Goal: Find specific page/section: Find specific page/section

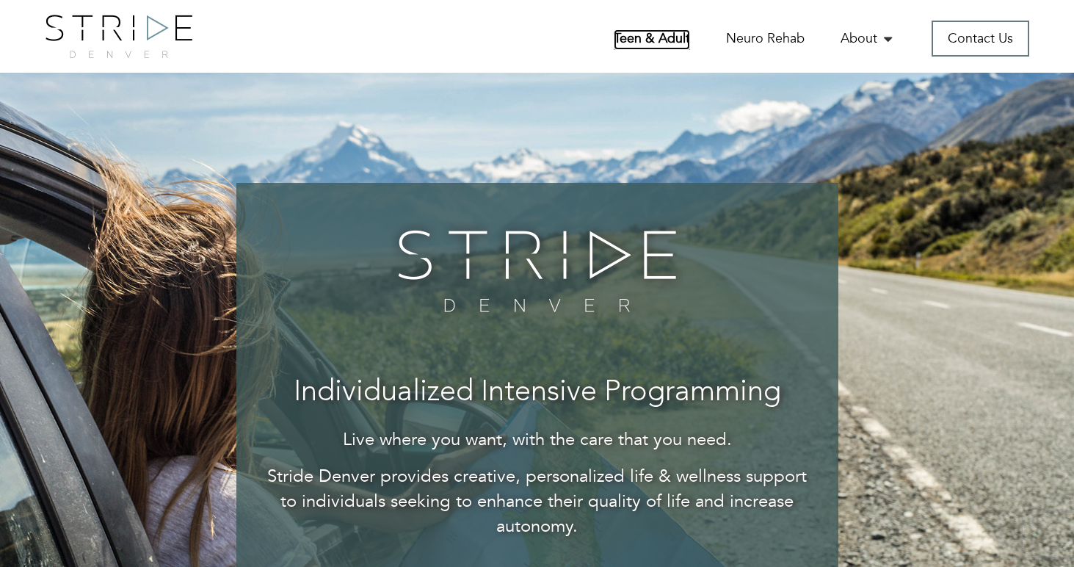
click at [637, 31] on link "Teen & Adult" at bounding box center [652, 39] width 76 height 21
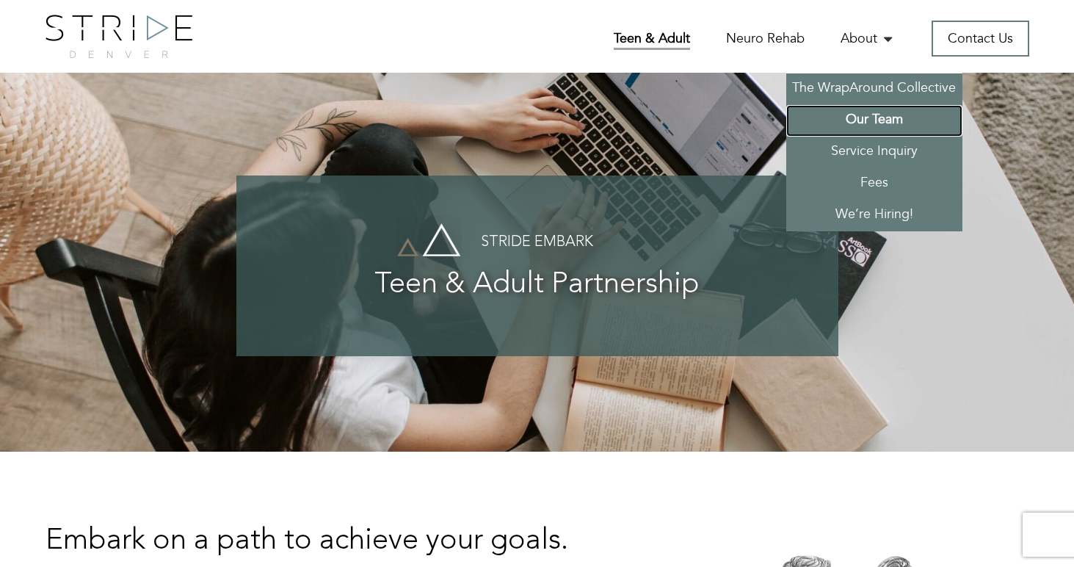
click at [867, 117] on link "Our Team" at bounding box center [875, 121] width 176 height 32
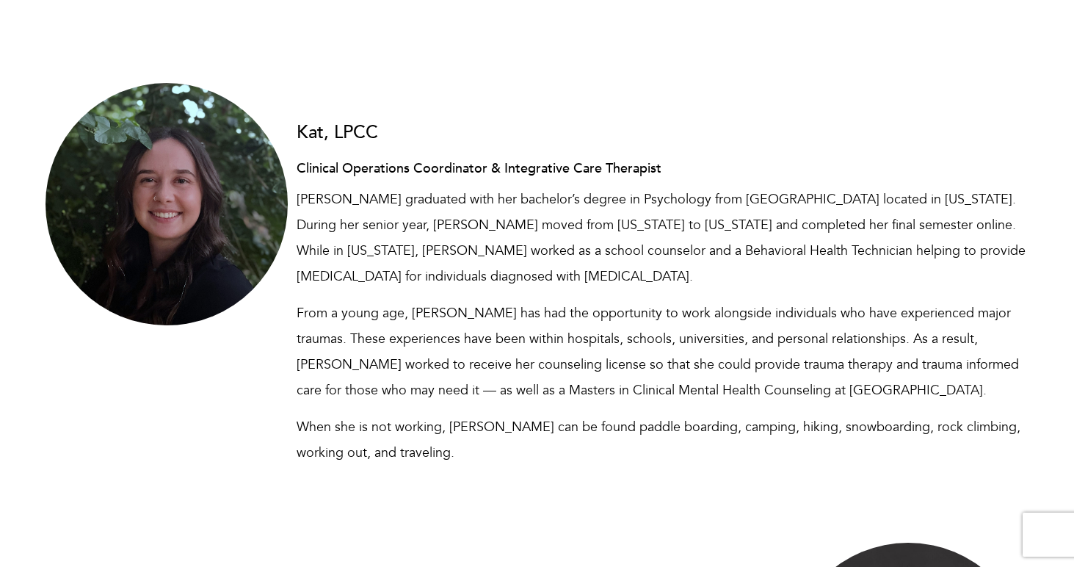
scroll to position [7412, 0]
